Goal: Book appointment/travel/reservation

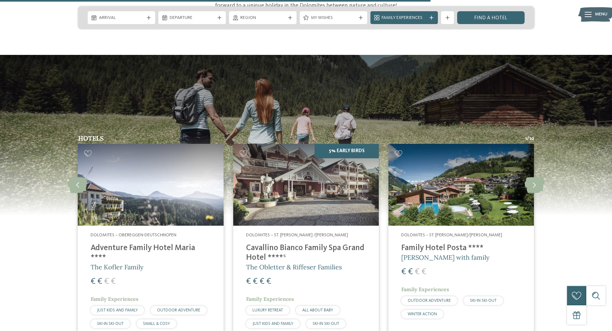
scroll to position [916, 0]
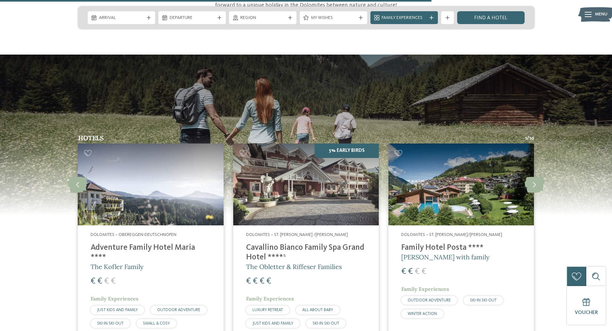
click at [315, 177] on img at bounding box center [305, 185] width 145 height 82
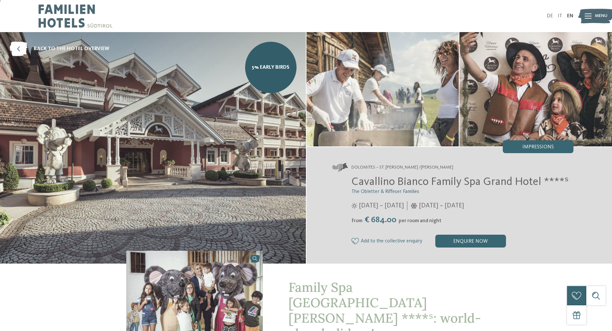
scroll to position [0, 0]
click at [466, 238] on div "enquire now" at bounding box center [470, 240] width 71 height 13
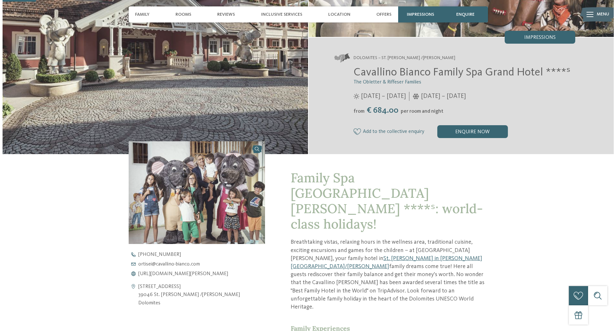
scroll to position [0, 0]
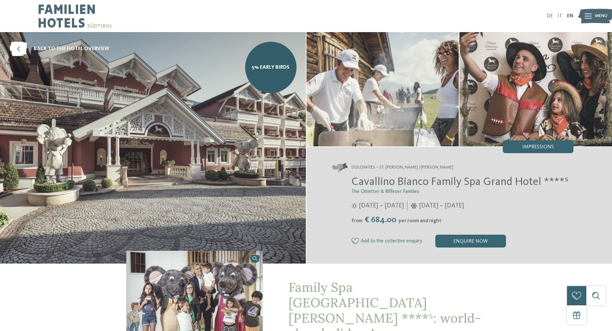
click at [586, 14] on icon at bounding box center [587, 15] width 7 height 5
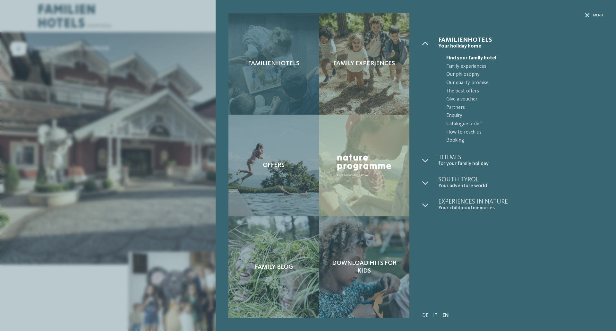
click at [278, 59] on div "Familienhotels" at bounding box center [274, 64] width 91 height 102
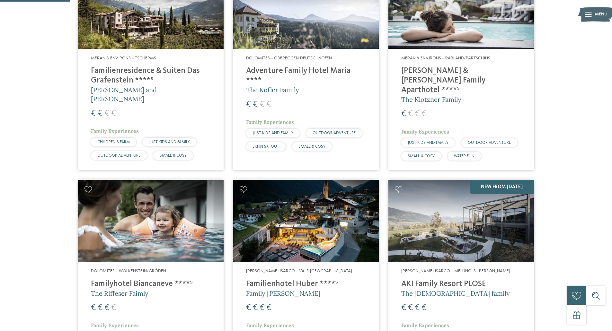
scroll to position [244, 0]
click at [316, 223] on img at bounding box center [305, 221] width 145 height 82
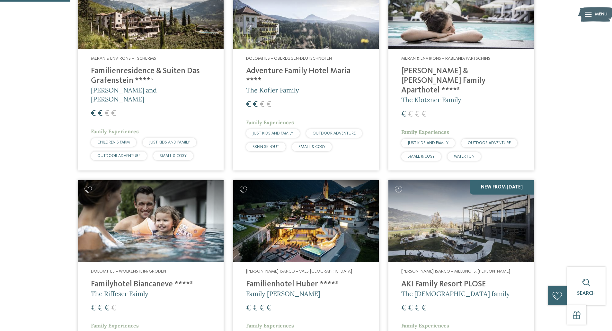
click at [344, 181] on img at bounding box center [305, 221] width 145 height 82
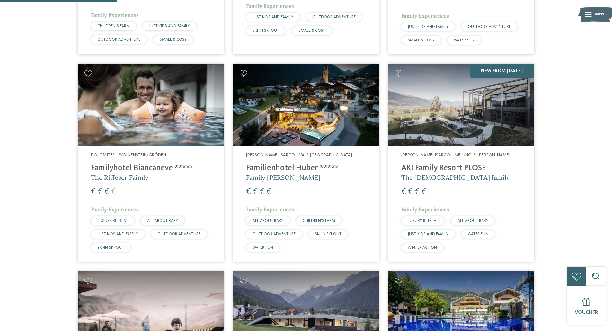
scroll to position [408, 0]
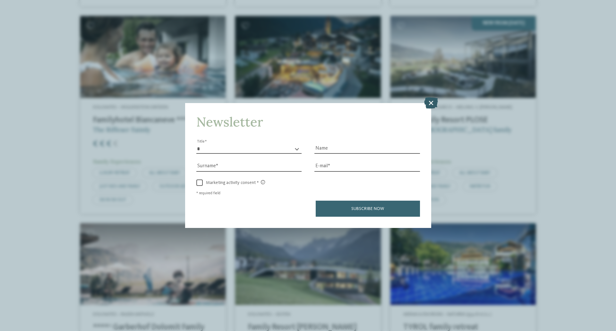
click at [429, 103] on icon at bounding box center [431, 102] width 14 height 11
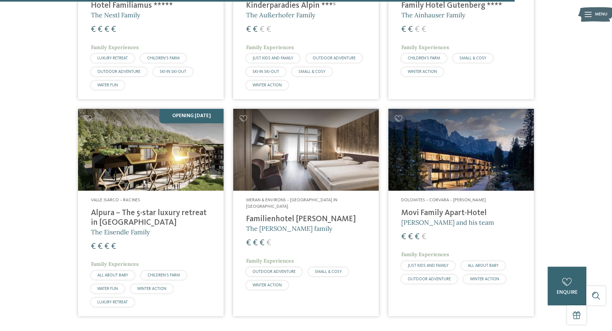
scroll to position [1791, 0]
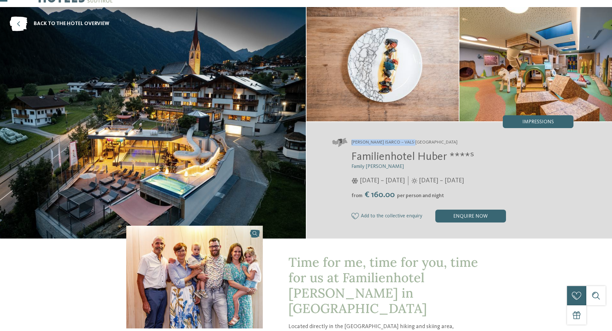
drag, startPoint x: 421, startPoint y: 141, endPoint x: 349, endPoint y: 140, distance: 71.6
click at [349, 140] on address "[PERSON_NAME] Isarco – Vals-[GEOGRAPHIC_DATA]" at bounding box center [452, 142] width 241 height 9
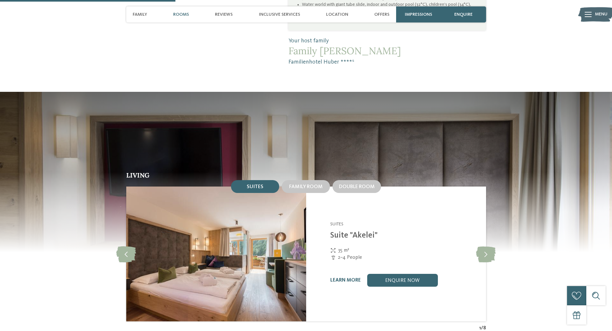
scroll to position [635, 0]
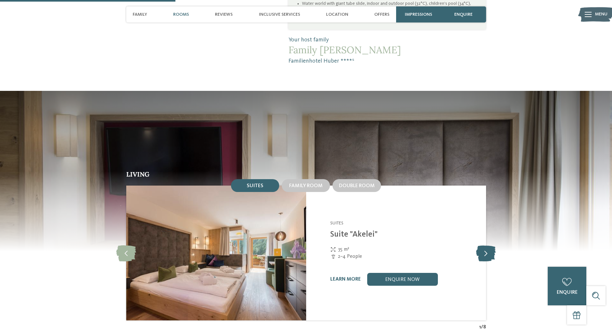
click at [485, 245] on icon at bounding box center [486, 253] width 20 height 16
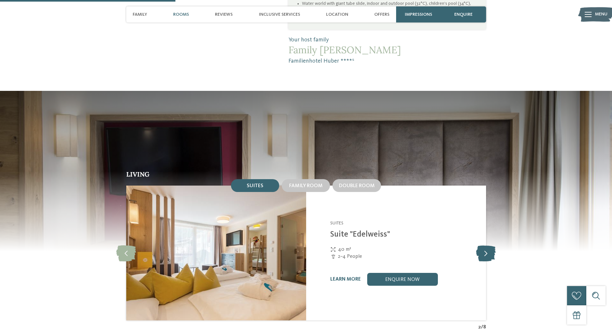
click at [485, 245] on icon at bounding box center [486, 253] width 20 height 16
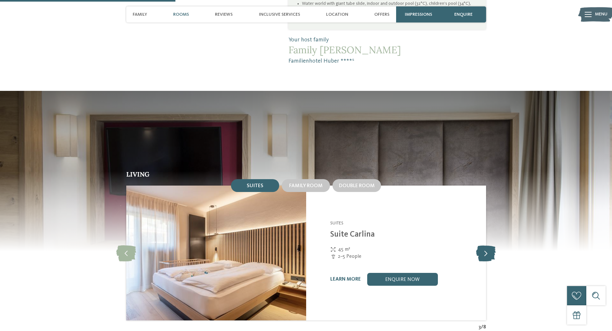
click at [485, 245] on icon at bounding box center [486, 253] width 20 height 16
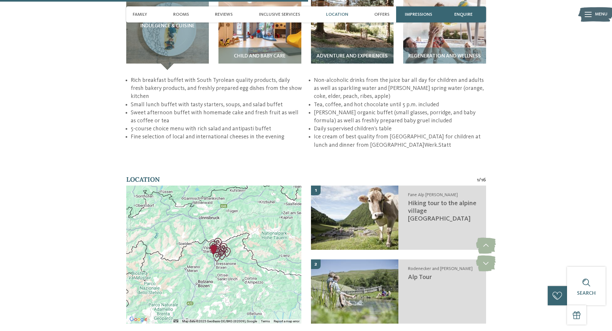
scroll to position [1211, 0]
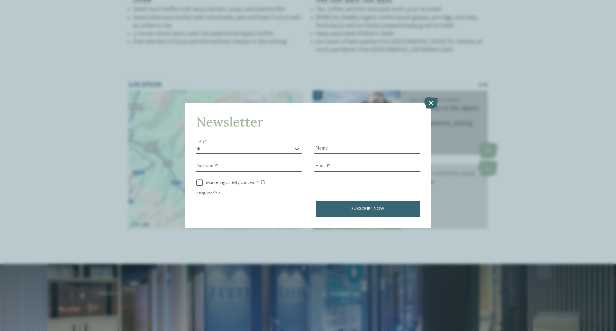
click at [431, 105] on icon at bounding box center [431, 102] width 14 height 11
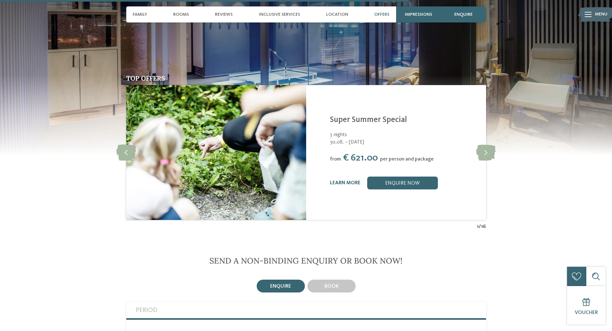
scroll to position [1478, 0]
click at [488, 145] on icon at bounding box center [486, 153] width 20 height 16
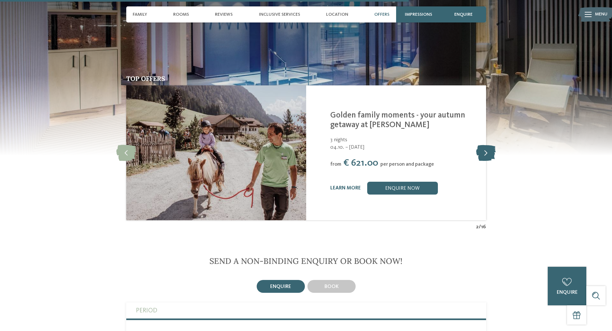
click at [488, 145] on icon at bounding box center [486, 153] width 20 height 16
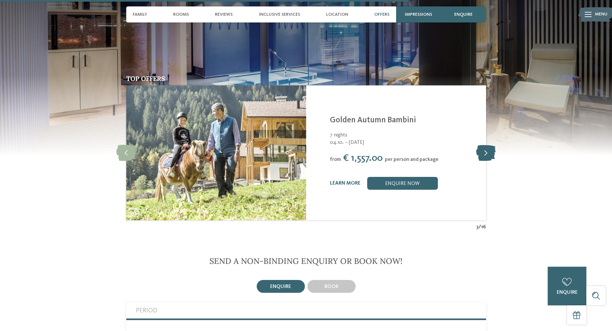
click at [488, 145] on icon at bounding box center [486, 153] width 20 height 16
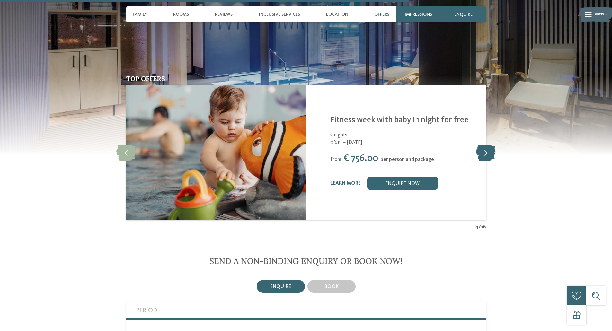
click at [488, 145] on icon at bounding box center [486, 153] width 20 height 16
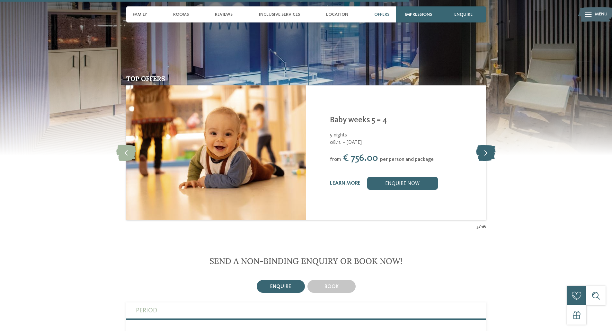
click at [488, 145] on icon at bounding box center [486, 153] width 20 height 16
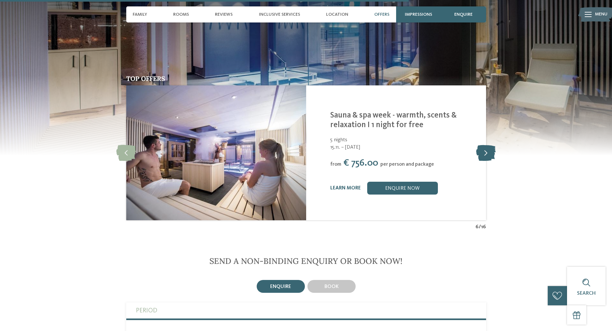
click at [488, 145] on icon at bounding box center [486, 153] width 20 height 16
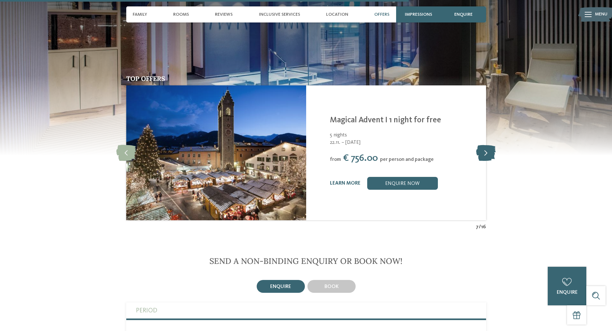
click at [487, 145] on icon at bounding box center [486, 153] width 20 height 16
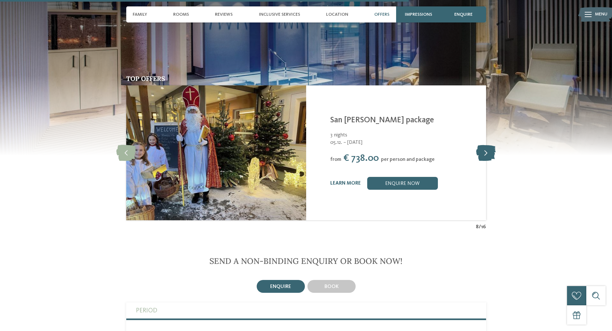
click at [487, 145] on icon at bounding box center [486, 153] width 20 height 16
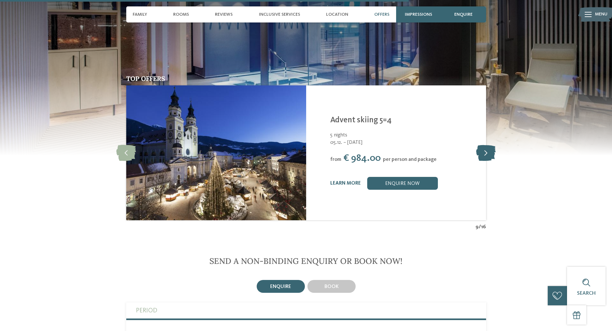
click at [487, 145] on icon at bounding box center [486, 153] width 20 height 16
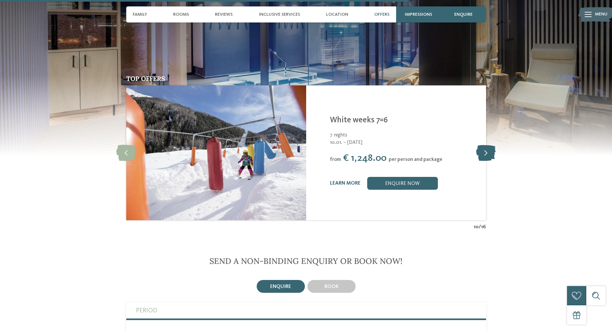
click at [487, 145] on icon at bounding box center [486, 153] width 20 height 16
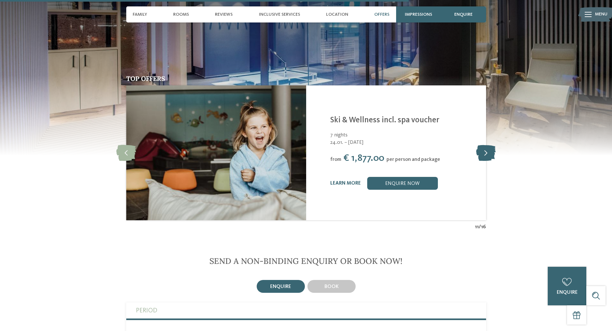
click at [487, 145] on icon at bounding box center [486, 153] width 20 height 16
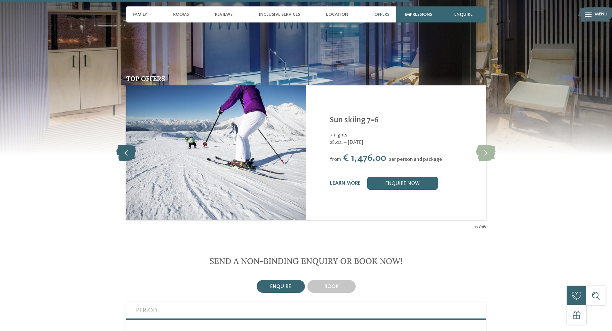
click at [130, 145] on icon at bounding box center [126, 153] width 20 height 16
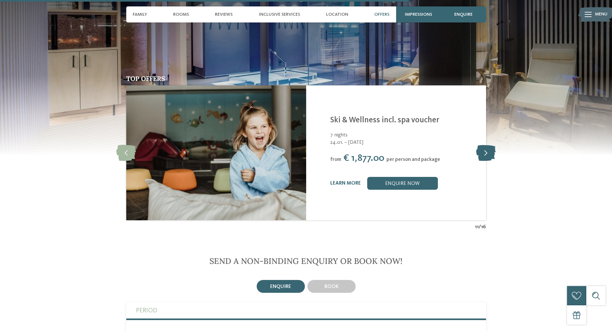
click at [488, 145] on icon at bounding box center [486, 153] width 20 height 16
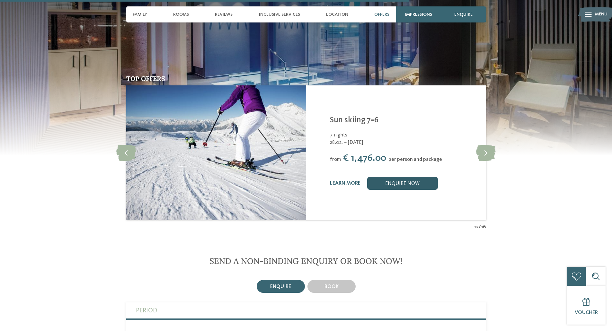
click at [397, 177] on link "enquire now" at bounding box center [402, 183] width 71 height 13
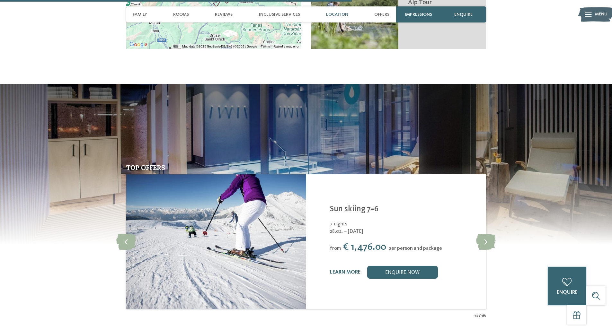
scroll to position [1327, 0]
